Goal: Answer question/provide support: Share knowledge or assist other users

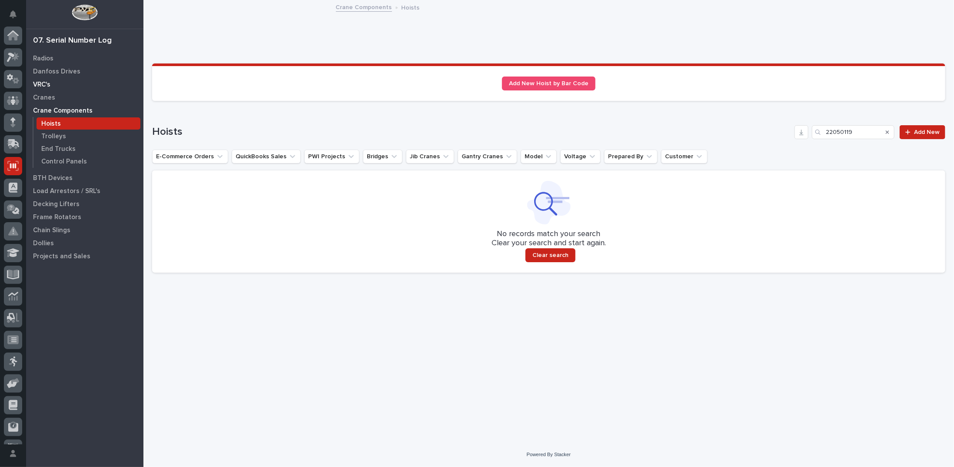
scroll to position [39, 0]
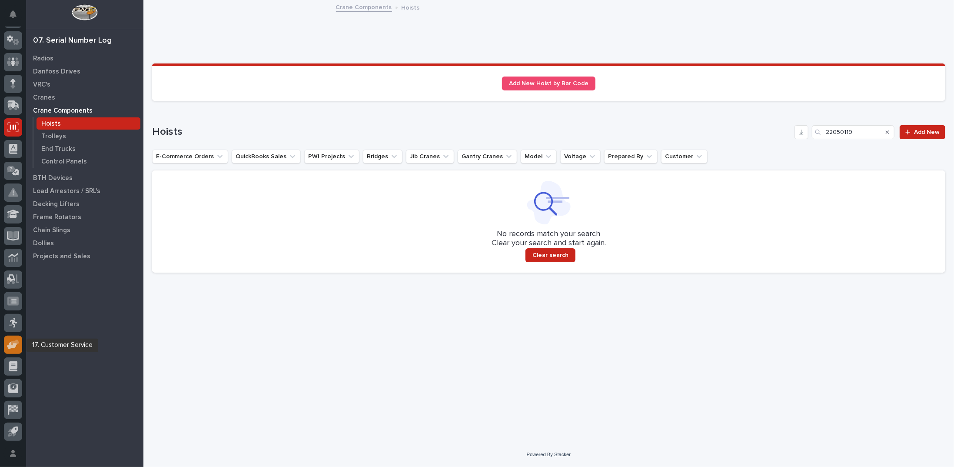
click at [7, 347] on icon at bounding box center [13, 344] width 13 height 10
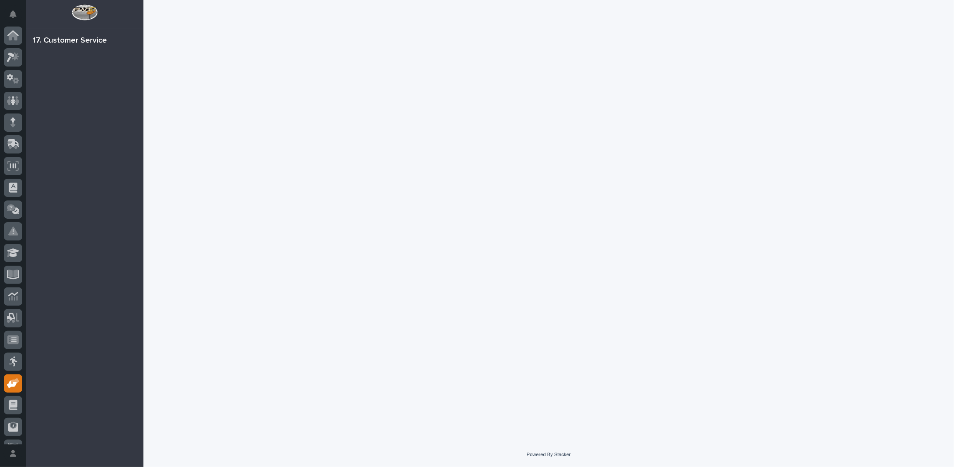
scroll to position [39, 0]
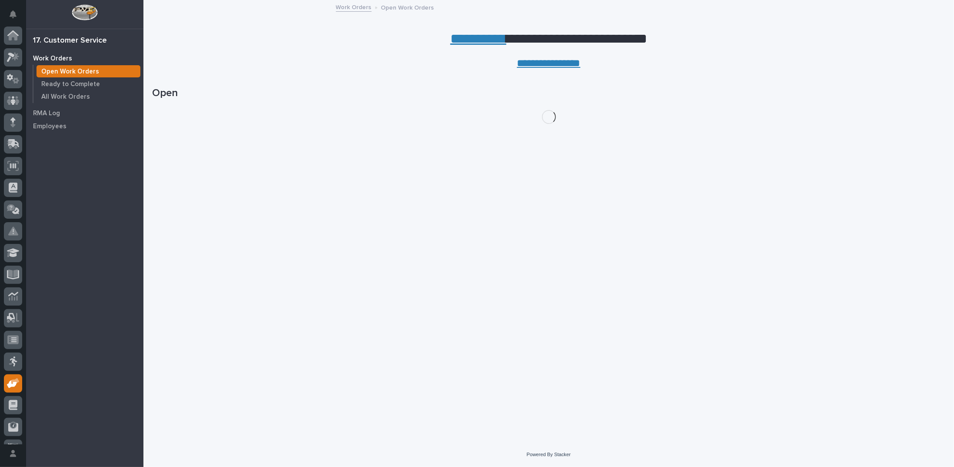
scroll to position [39, 0]
click at [468, 40] on link "**********" at bounding box center [478, 39] width 56 height 14
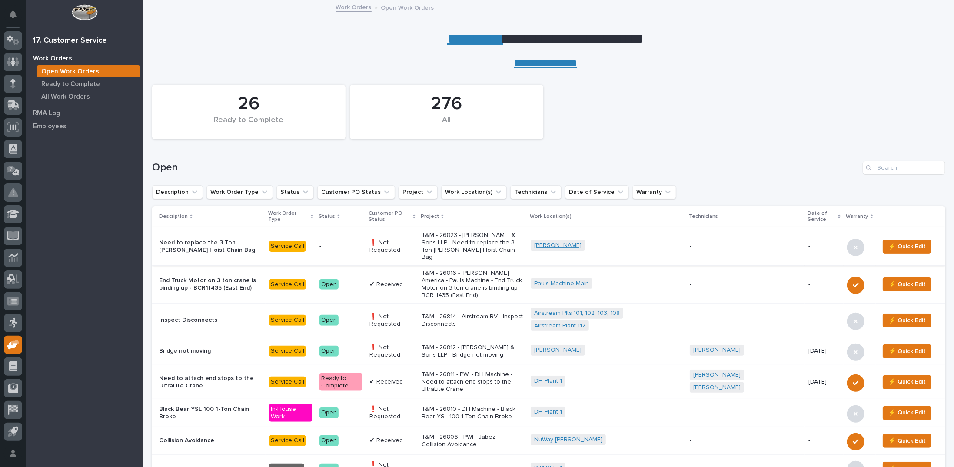
click at [566, 242] on link "[PERSON_NAME]" at bounding box center [557, 245] width 47 height 7
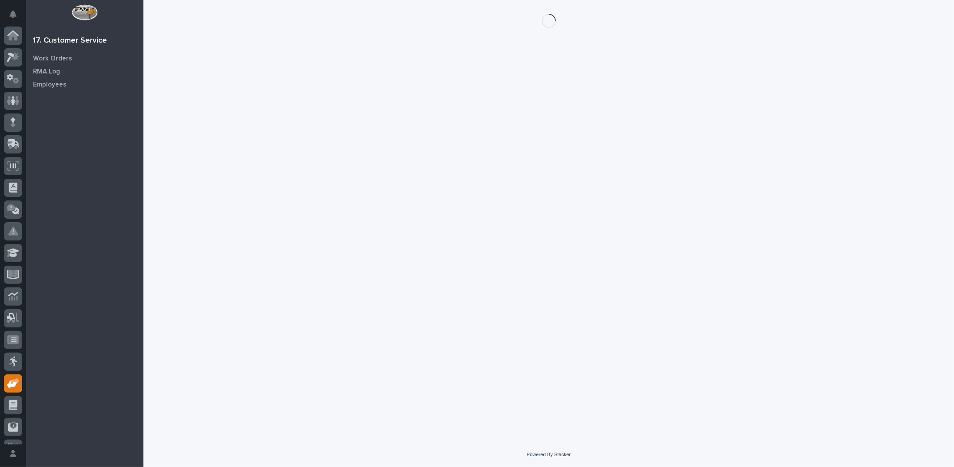
scroll to position [39, 0]
